Goal: Check status

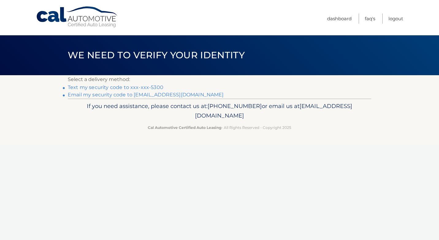
click at [132, 87] on link "Text my security code to xxx-xxx-5300" at bounding box center [116, 87] width 96 height 6
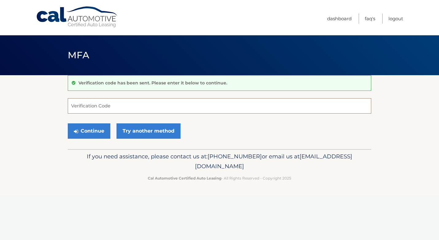
click at [129, 103] on input "Verification Code" at bounding box center [220, 105] width 304 height 15
type input "544266"
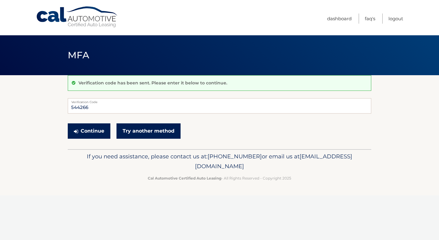
drag, startPoint x: 95, startPoint y: 130, endPoint x: 142, endPoint y: 136, distance: 47.9
click at [94, 130] on button "Continue" at bounding box center [89, 130] width 43 height 15
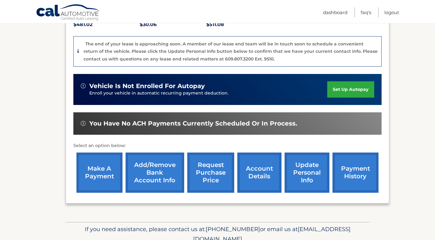
scroll to position [153, 0]
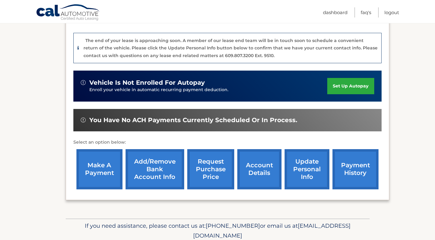
click at [262, 168] on link "account details" at bounding box center [259, 169] width 44 height 40
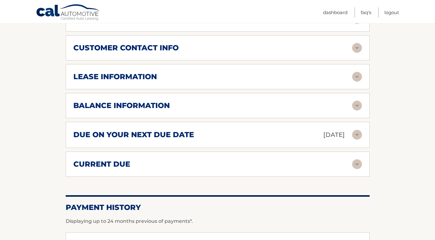
scroll to position [307, 0]
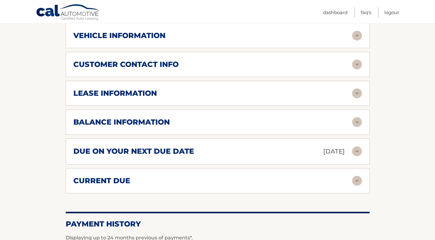
click at [203, 96] on div "lease information" at bounding box center [212, 93] width 278 height 9
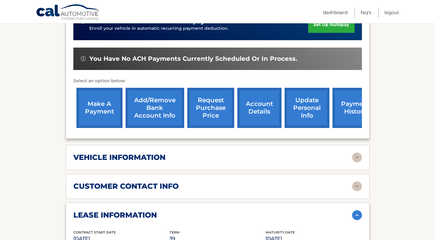
scroll to position [215, 0]
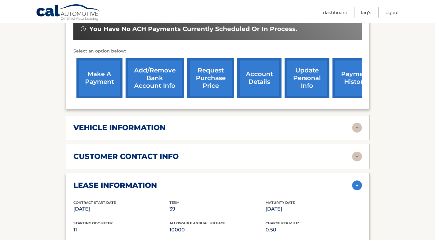
click at [305, 129] on div "vehicle information" at bounding box center [212, 127] width 278 height 9
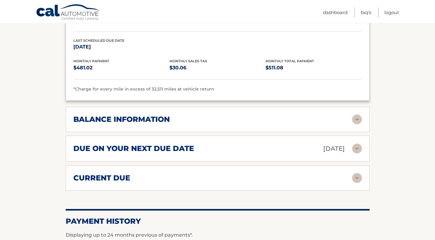
scroll to position [583, 0]
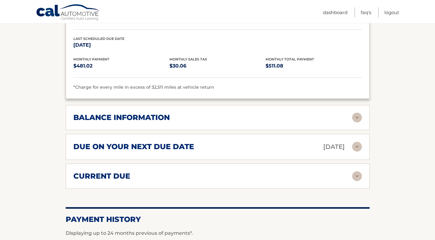
click at [265, 118] on div "balance information" at bounding box center [212, 117] width 278 height 9
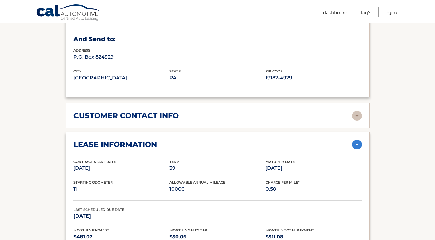
scroll to position [399, 0]
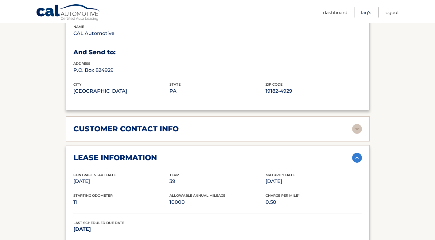
click at [362, 11] on link "FAQ's" at bounding box center [365, 12] width 10 height 10
